Goal: Task Accomplishment & Management: Complete application form

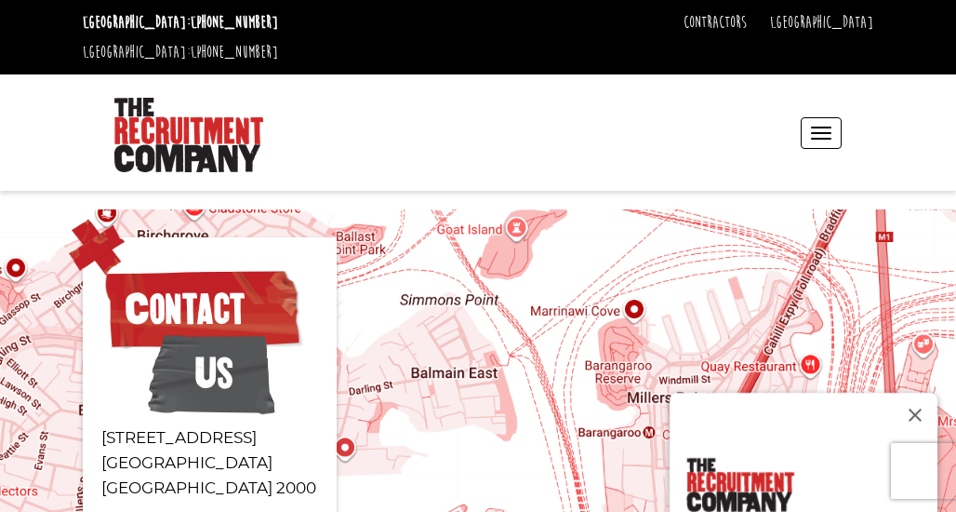
scroll to position [186, 0]
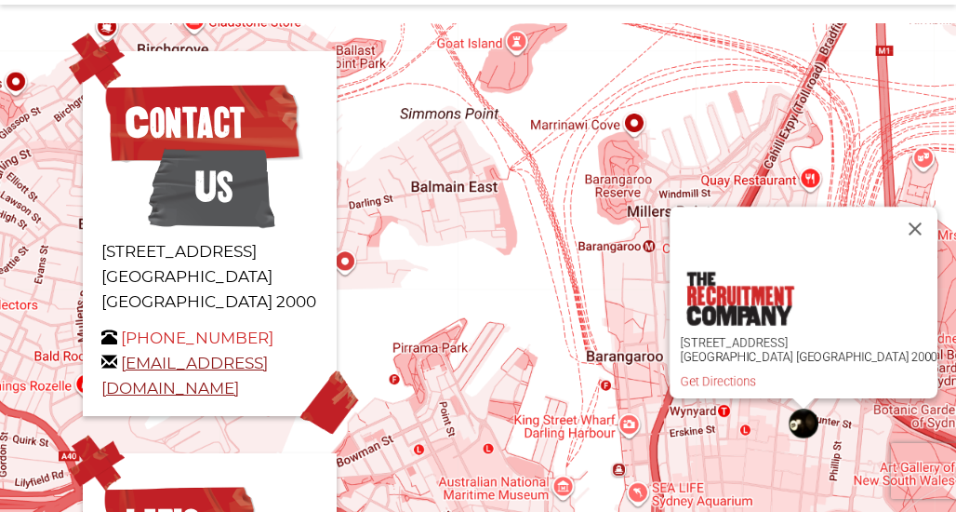
drag, startPoint x: 99, startPoint y: 360, endPoint x: 387, endPoint y: 367, distance: 288.4
click at [337, 367] on div "Contact Us [STREET_ADDRESS] [PHONE_NUMBER] [EMAIL_ADDRESS][DOMAIN_NAME]" at bounding box center [210, 233] width 254 height 365
copy link "[EMAIL_ADDRESS][DOMAIN_NAME]"
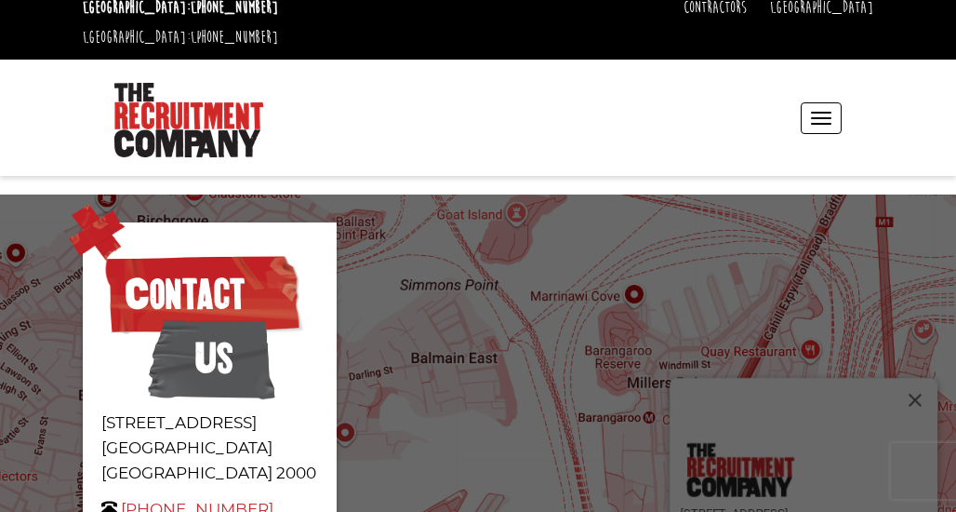
scroll to position [0, 0]
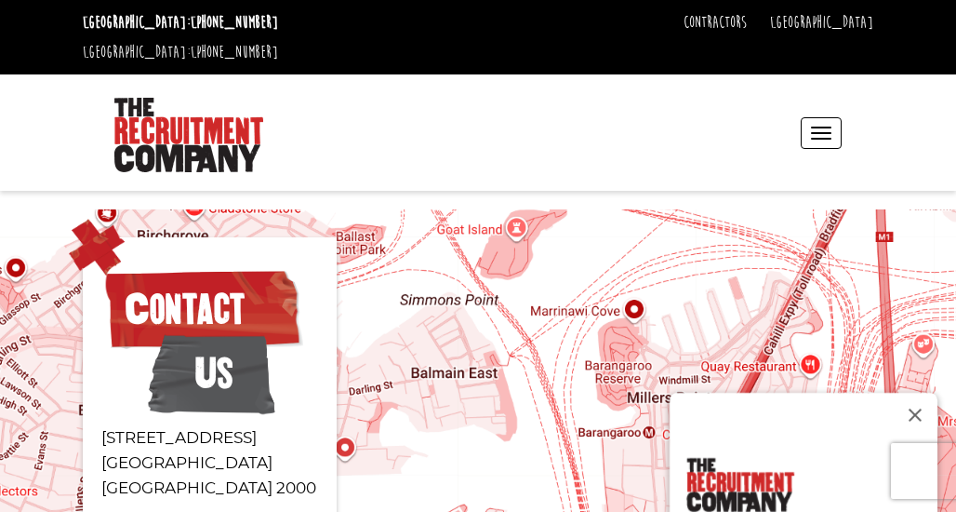
click at [822, 132] on span "button" at bounding box center [821, 133] width 20 height 2
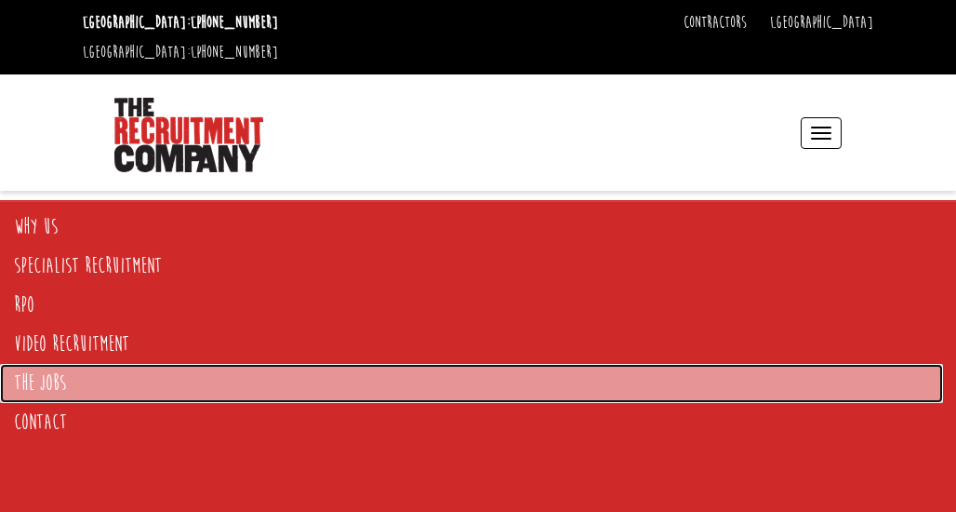
click at [60, 386] on link "The Jobs" at bounding box center [471, 383] width 943 height 39
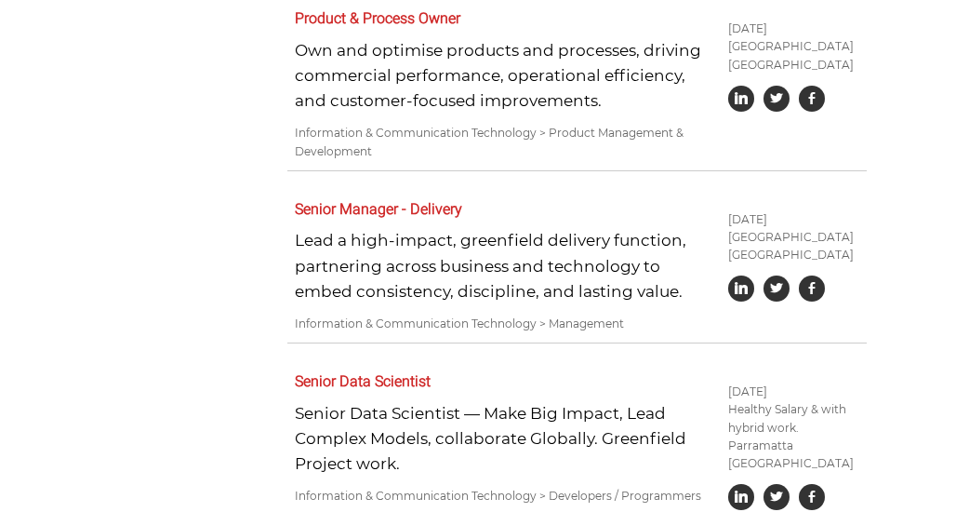
scroll to position [1116, 0]
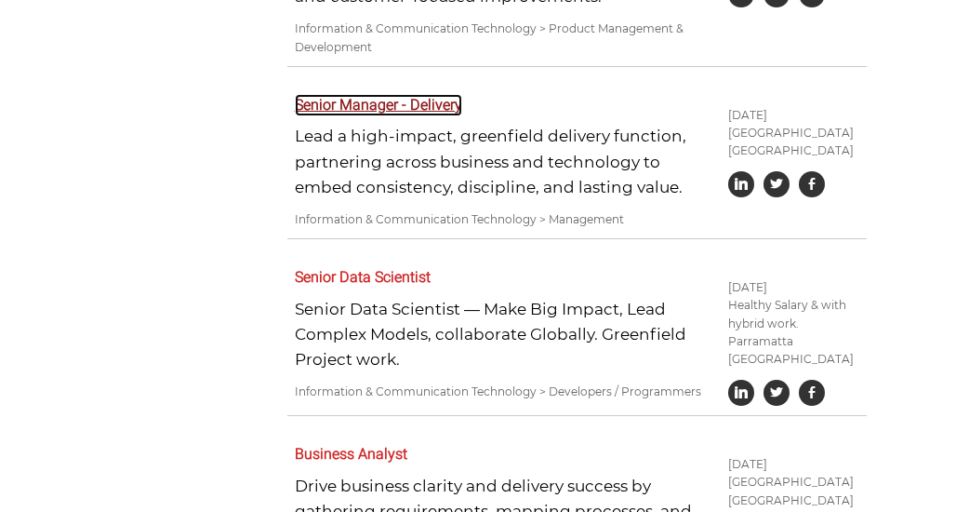
click at [392, 94] on link "Senior Manager - Delivery" at bounding box center [378, 105] width 167 height 22
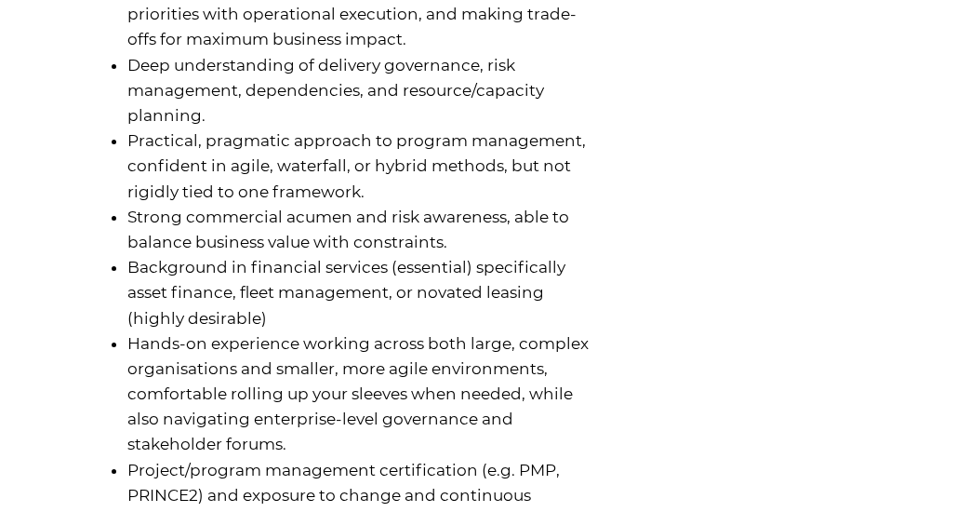
scroll to position [1674, 0]
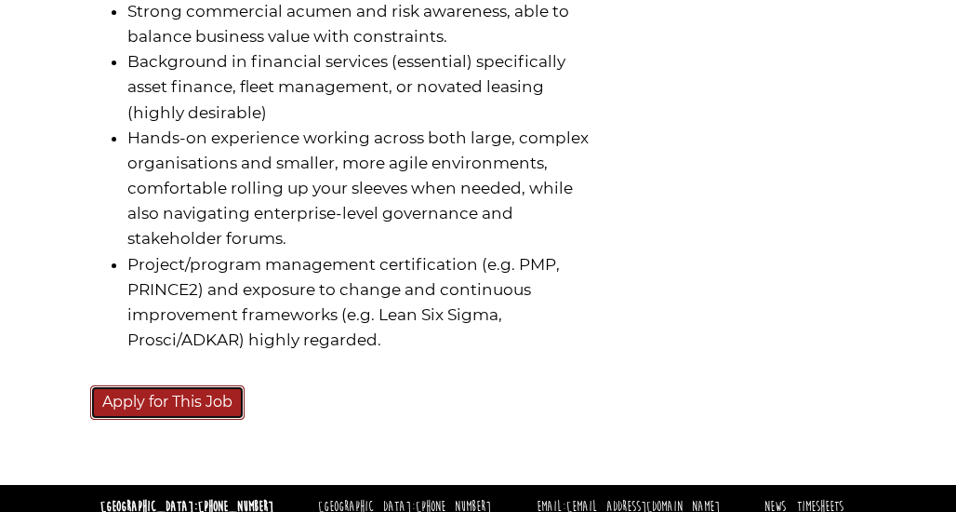
click at [175, 385] on link "Apply for This Job" at bounding box center [167, 402] width 154 height 34
